Goal: Task Accomplishment & Management: Complete application form

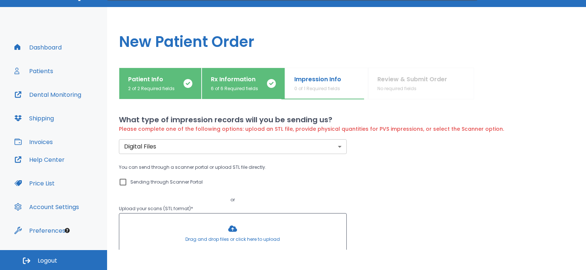
scroll to position [74, 0]
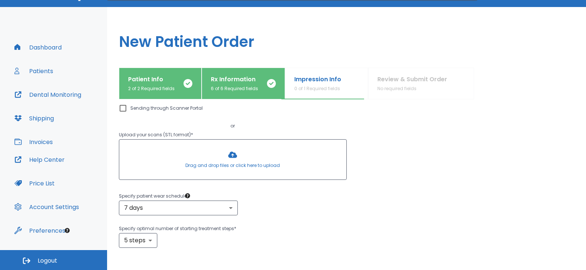
click at [216, 155] on div at bounding box center [232, 160] width 227 height 40
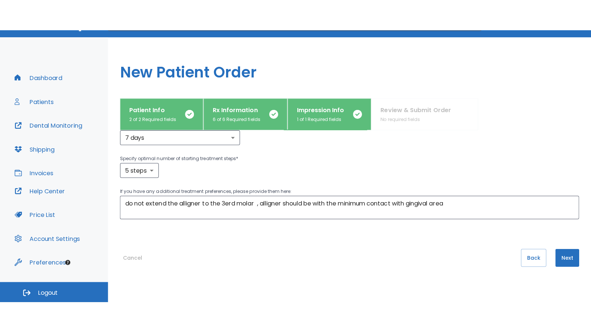
scroll to position [128, 0]
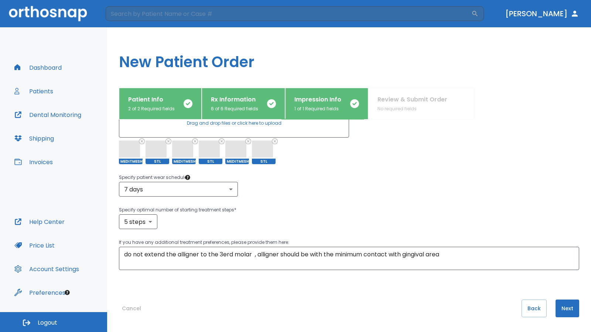
click at [555, 269] on button "Next" at bounding box center [567, 309] width 24 height 18
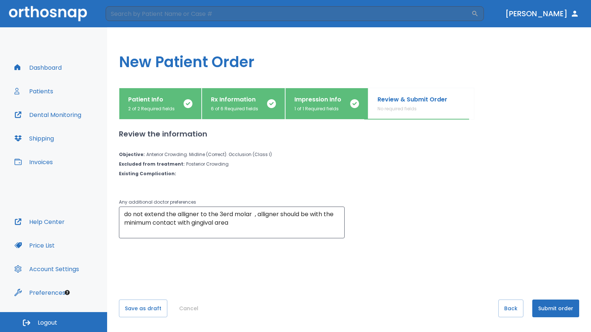
scroll to position [0, 0]
click at [557, 269] on button "Submit order" at bounding box center [555, 309] width 47 height 18
click at [561, 269] on button "Submit order" at bounding box center [555, 309] width 47 height 18
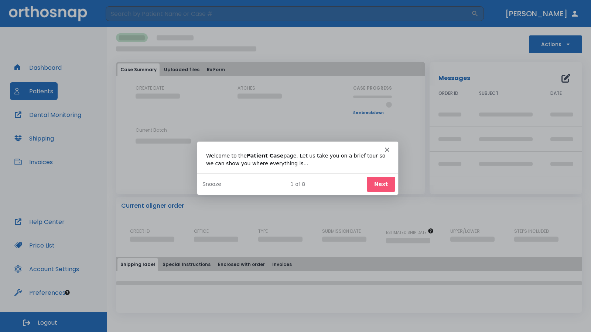
click at [382, 186] on button "Next" at bounding box center [380, 183] width 28 height 15
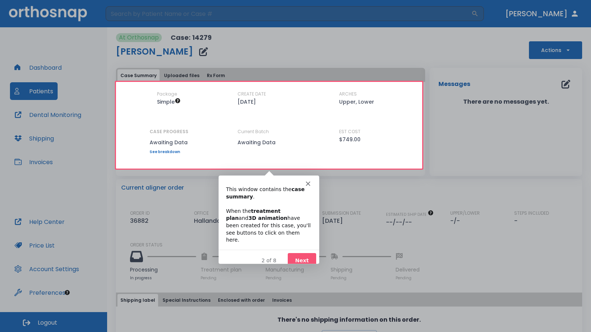
click at [300, 254] on button "Next" at bounding box center [301, 260] width 28 height 15
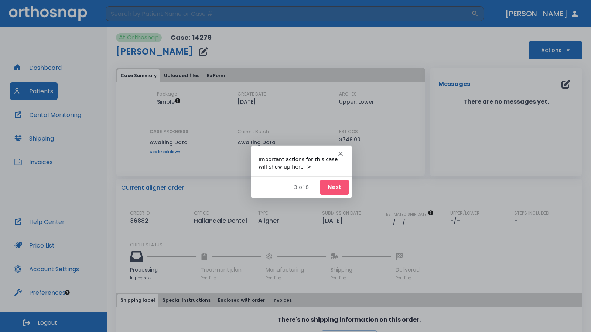
click at [339, 186] on button "Next" at bounding box center [334, 186] width 28 height 15
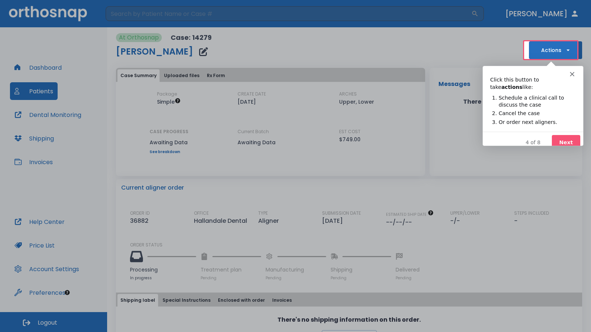
click at [571, 136] on button "Next" at bounding box center [565, 142] width 28 height 15
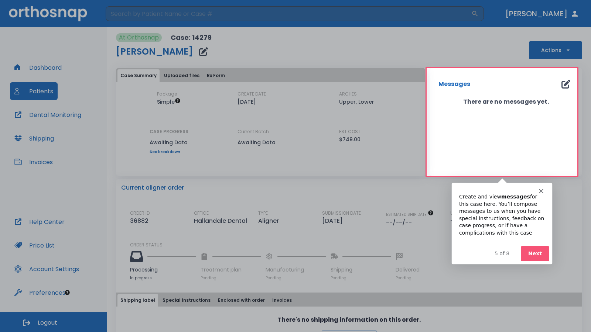
click at [529, 251] on button "Next" at bounding box center [534, 253] width 28 height 15
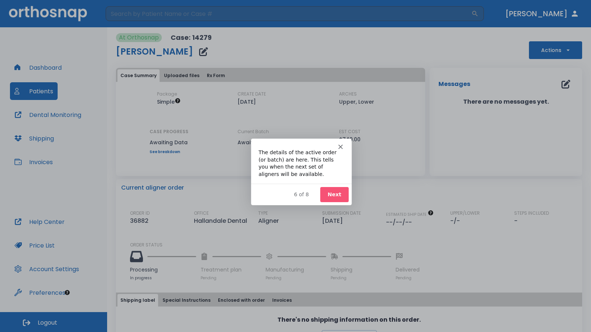
click at [331, 193] on button "Next" at bounding box center [334, 193] width 28 height 15
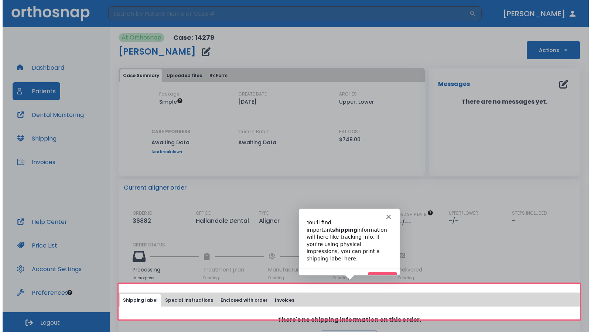
scroll to position [23, 0]
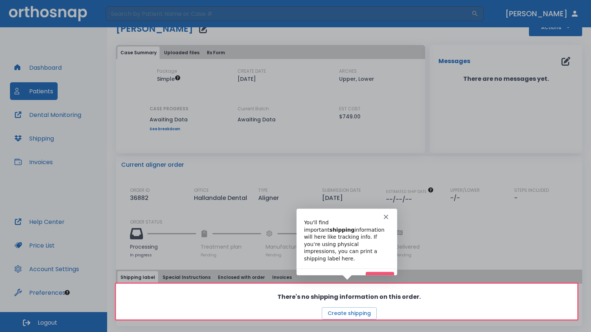
click at [398, 269] on div "Product tour overlay" at bounding box center [295, 166] width 591 height 332
click at [387, 269] on button "Next" at bounding box center [379, 279] width 28 height 15
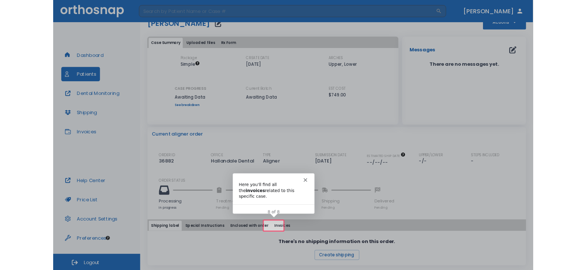
scroll to position [0, 0]
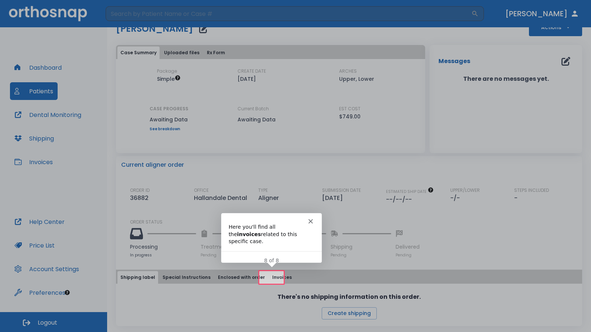
click at [307, 223] on div "Here you'll find all the invoices related to this specific case." at bounding box center [271, 234] width 86 height 22
click at [308, 221] on icon "Close" at bounding box center [310, 221] width 4 height 4
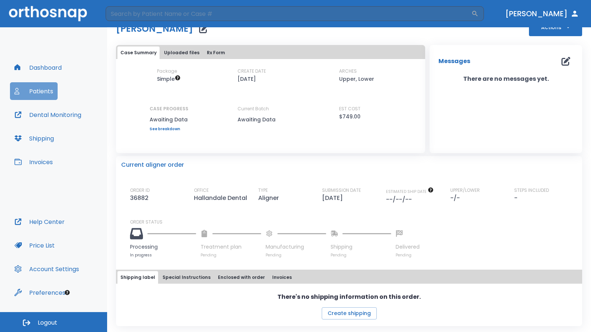
click at [28, 89] on button "Patients" at bounding box center [34, 91] width 48 height 18
